Goal: Information Seeking & Learning: Find specific fact

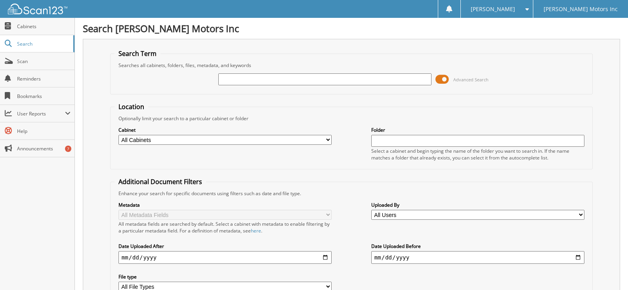
click at [342, 82] on input "text" at bounding box center [324, 79] width 213 height 12
type input "C1261894"
click at [449, 78] on span at bounding box center [442, 79] width 13 height 12
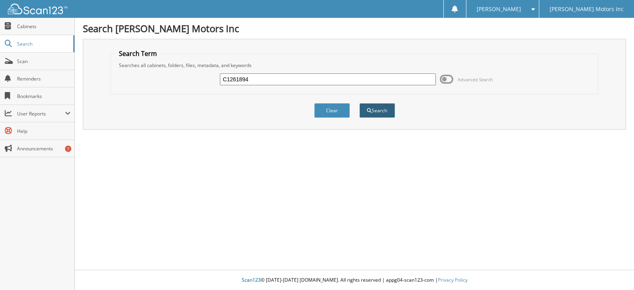
click at [382, 111] on button "Search" at bounding box center [378, 110] width 36 height 15
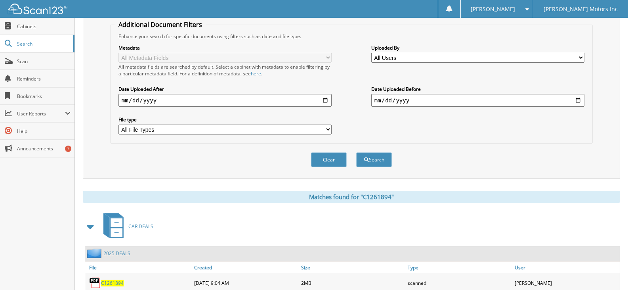
scroll to position [197, 0]
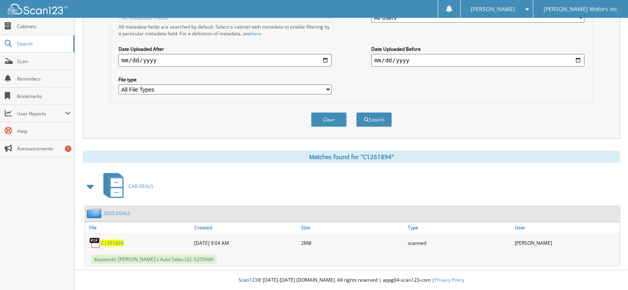
click at [117, 242] on span "C1261894" at bounding box center [112, 242] width 23 height 7
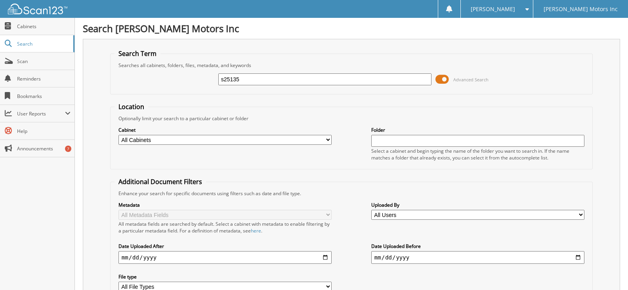
type input "s25135"
click at [440, 76] on span at bounding box center [442, 79] width 13 height 12
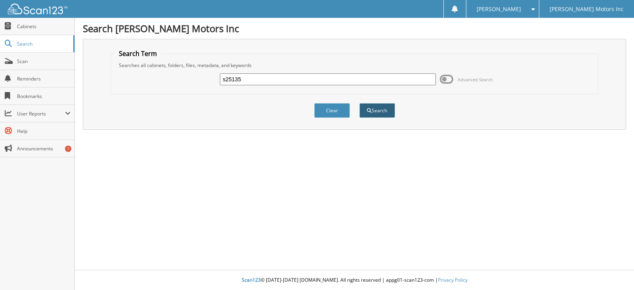
click at [381, 106] on button "Search" at bounding box center [378, 110] width 36 height 15
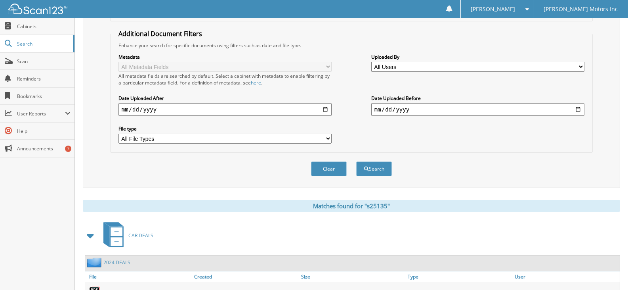
scroll to position [230, 0]
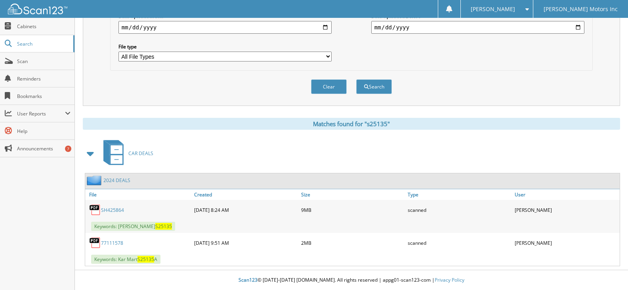
click at [115, 209] on link "SH425864" at bounding box center [112, 210] width 23 height 7
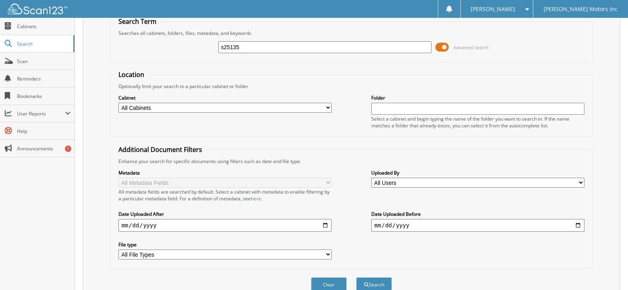
scroll to position [0, 0]
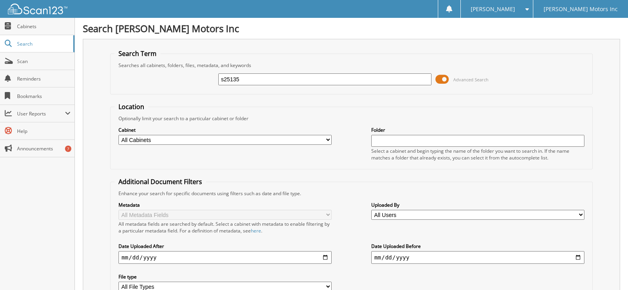
drag, startPoint x: 252, startPoint y: 80, endPoint x: 207, endPoint y: 74, distance: 46.5
click at [207, 74] on div "s25135 Advanced Search" at bounding box center [352, 79] width 474 height 21
type input "s25203"
click at [442, 78] on span at bounding box center [442, 79] width 13 height 12
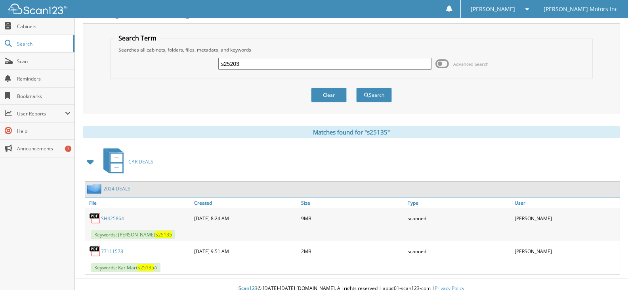
scroll to position [24, 0]
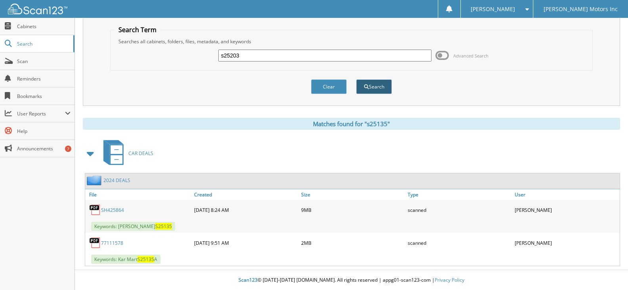
click at [375, 89] on button "Search" at bounding box center [374, 86] width 36 height 15
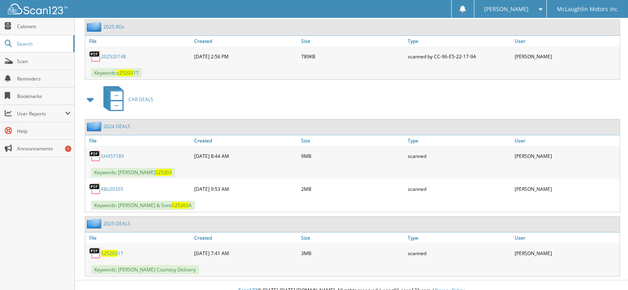
scroll to position [458, 0]
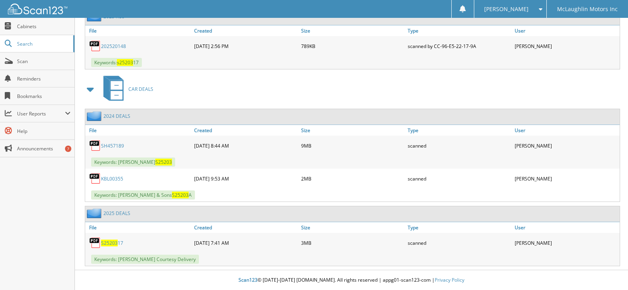
click at [118, 145] on link "SH457189" at bounding box center [112, 145] width 23 height 7
